Goal: Task Accomplishment & Management: Manage account settings

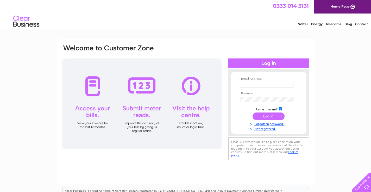
type input "[EMAIL_ADDRESS][DOMAIN_NAME]"
click at [270, 118] on input "submit" at bounding box center [268, 116] width 32 height 7
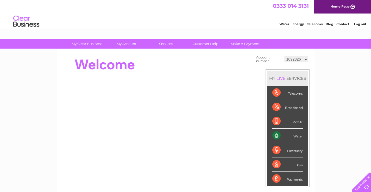
scroll to position [26, 0]
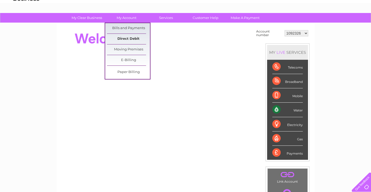
click at [137, 39] on link "Direct Debit" at bounding box center [128, 39] width 43 height 10
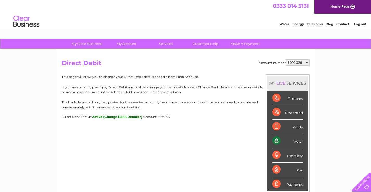
click at [358, 22] on link "Log out" at bounding box center [360, 24] width 12 height 4
